Goal: Find specific page/section: Find specific page/section

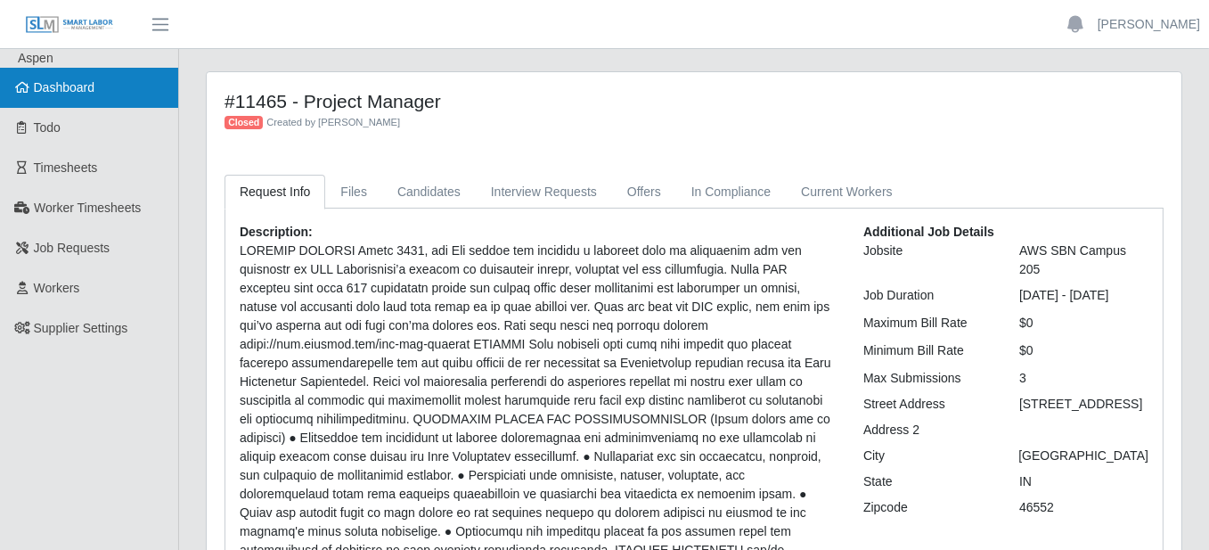
click at [94, 87] on span "Dashboard" at bounding box center [64, 87] width 61 height 14
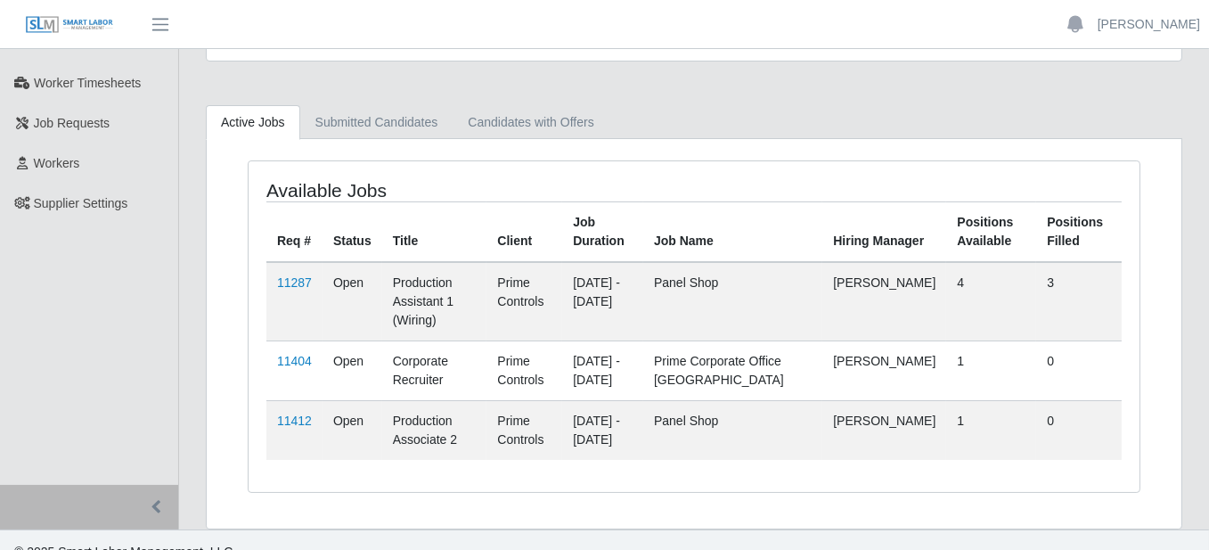
scroll to position [125, 0]
click at [298, 275] on link "11287" at bounding box center [294, 282] width 35 height 14
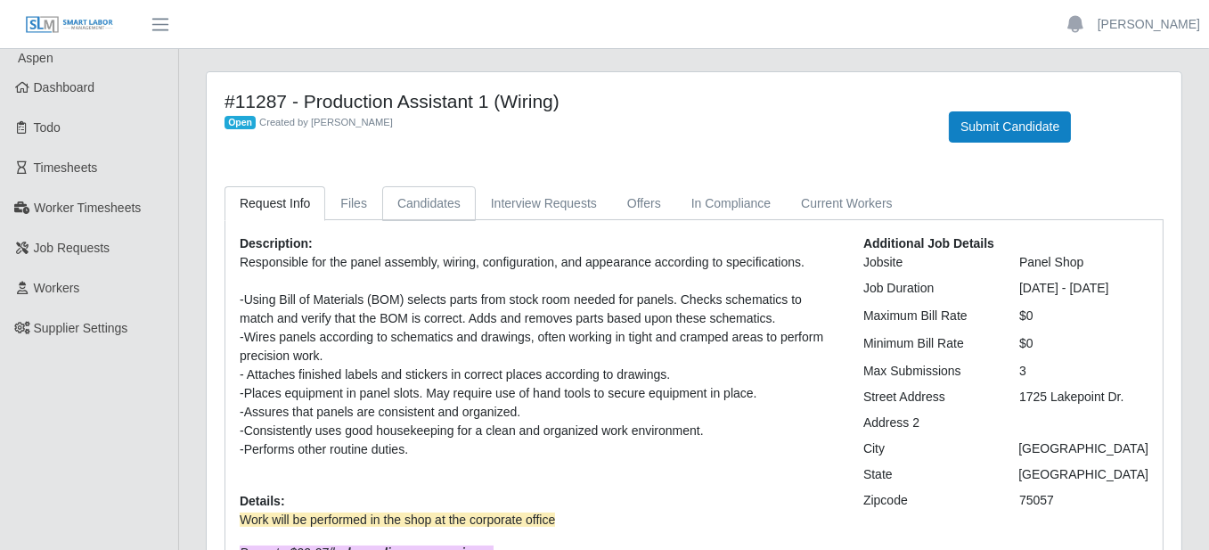
click at [420, 193] on link "Candidates" at bounding box center [429, 203] width 94 height 35
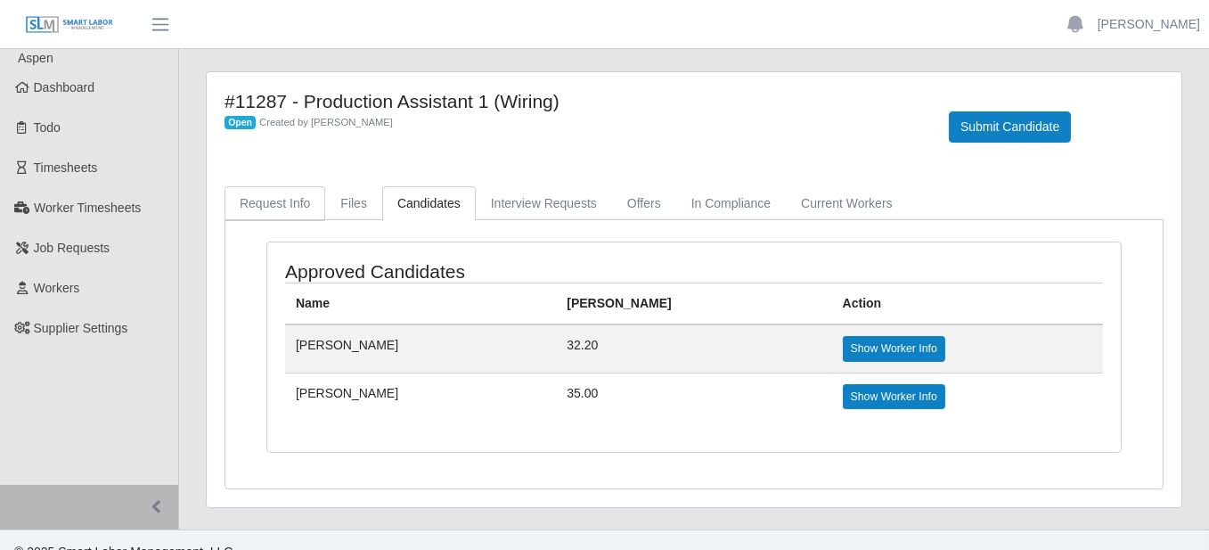
click at [248, 191] on link "Request Info" at bounding box center [275, 203] width 101 height 35
